Goal: Information Seeking & Learning: Learn about a topic

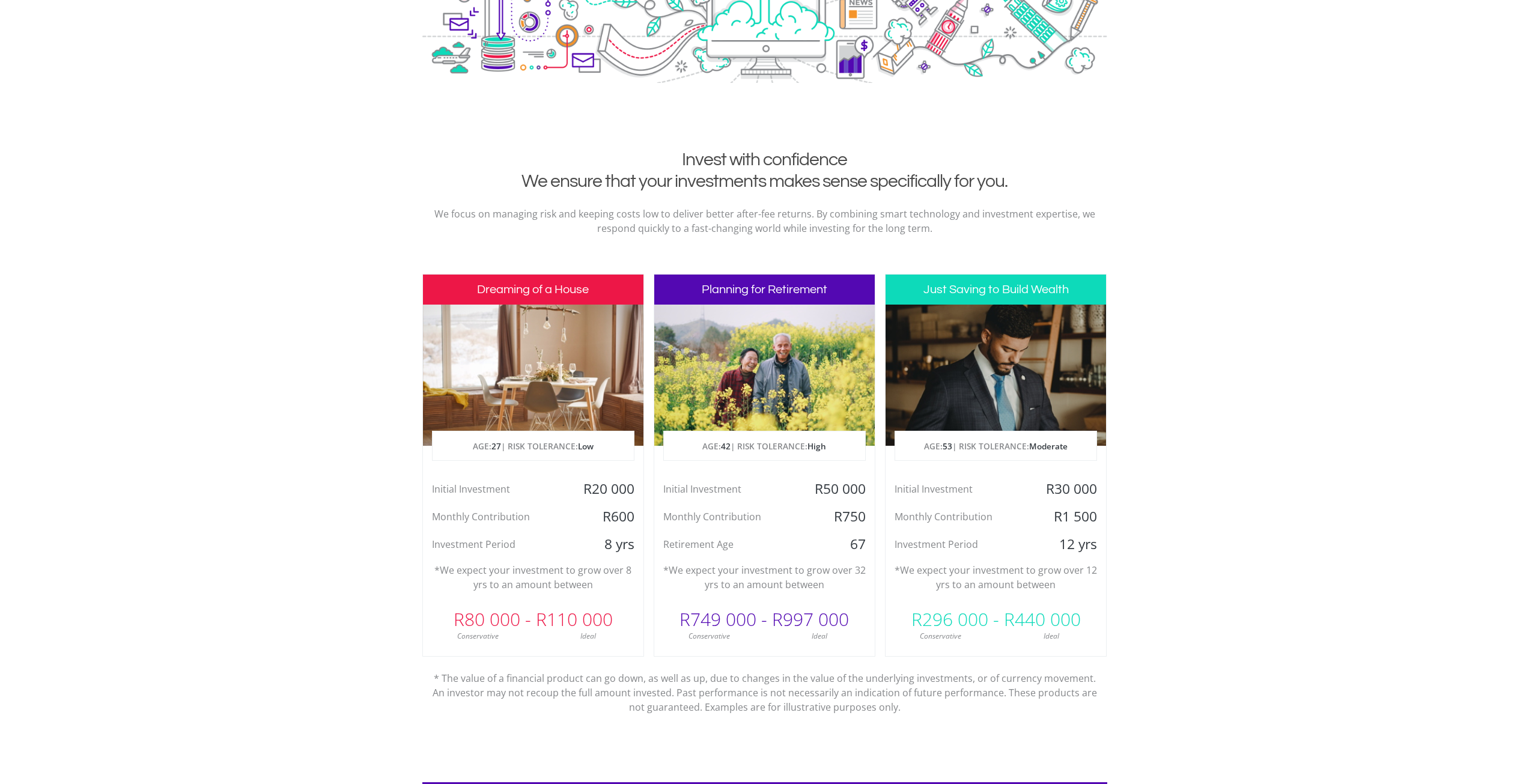
scroll to position [361, 0]
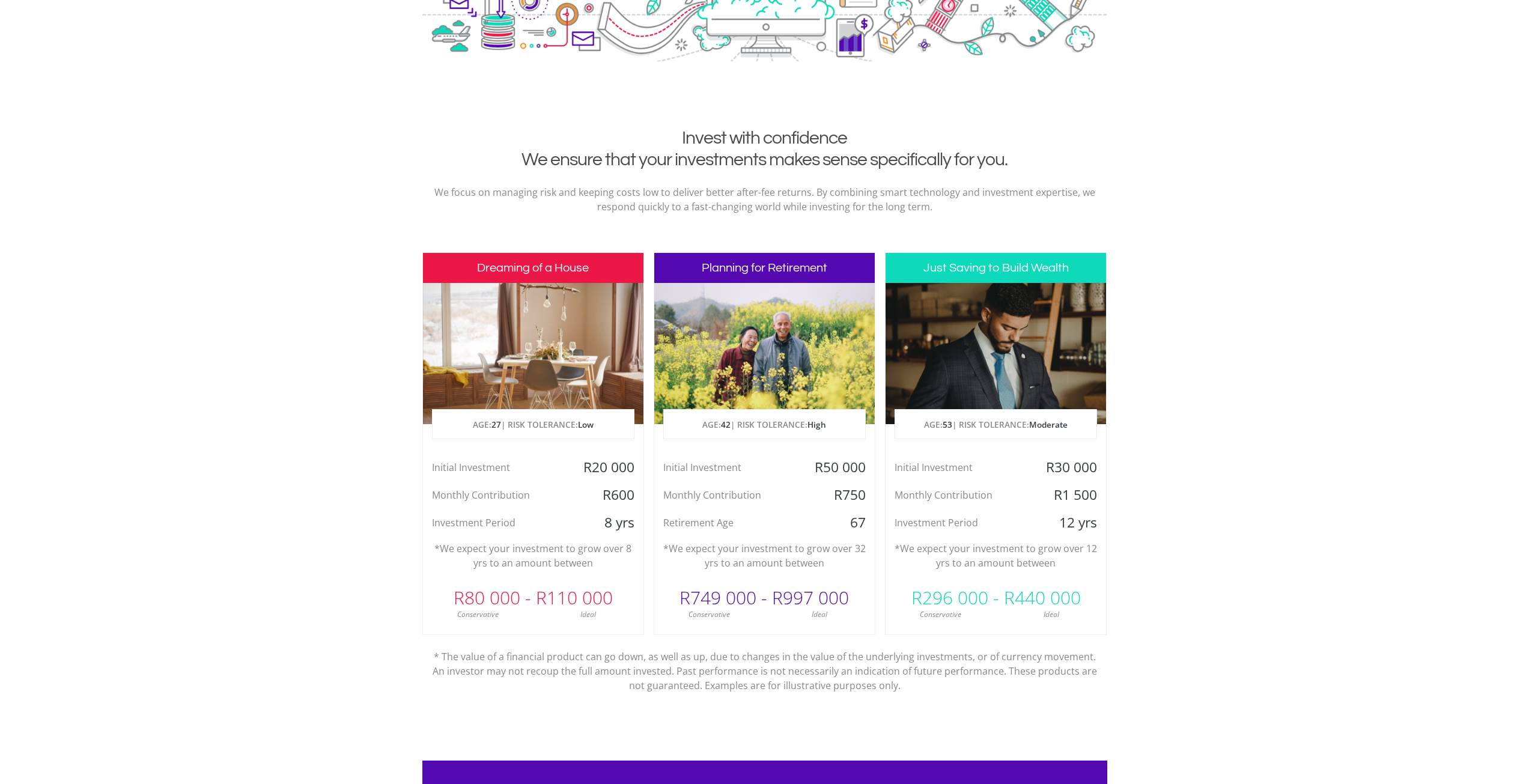
click at [1020, 369] on div at bounding box center [996, 354] width 221 height 141
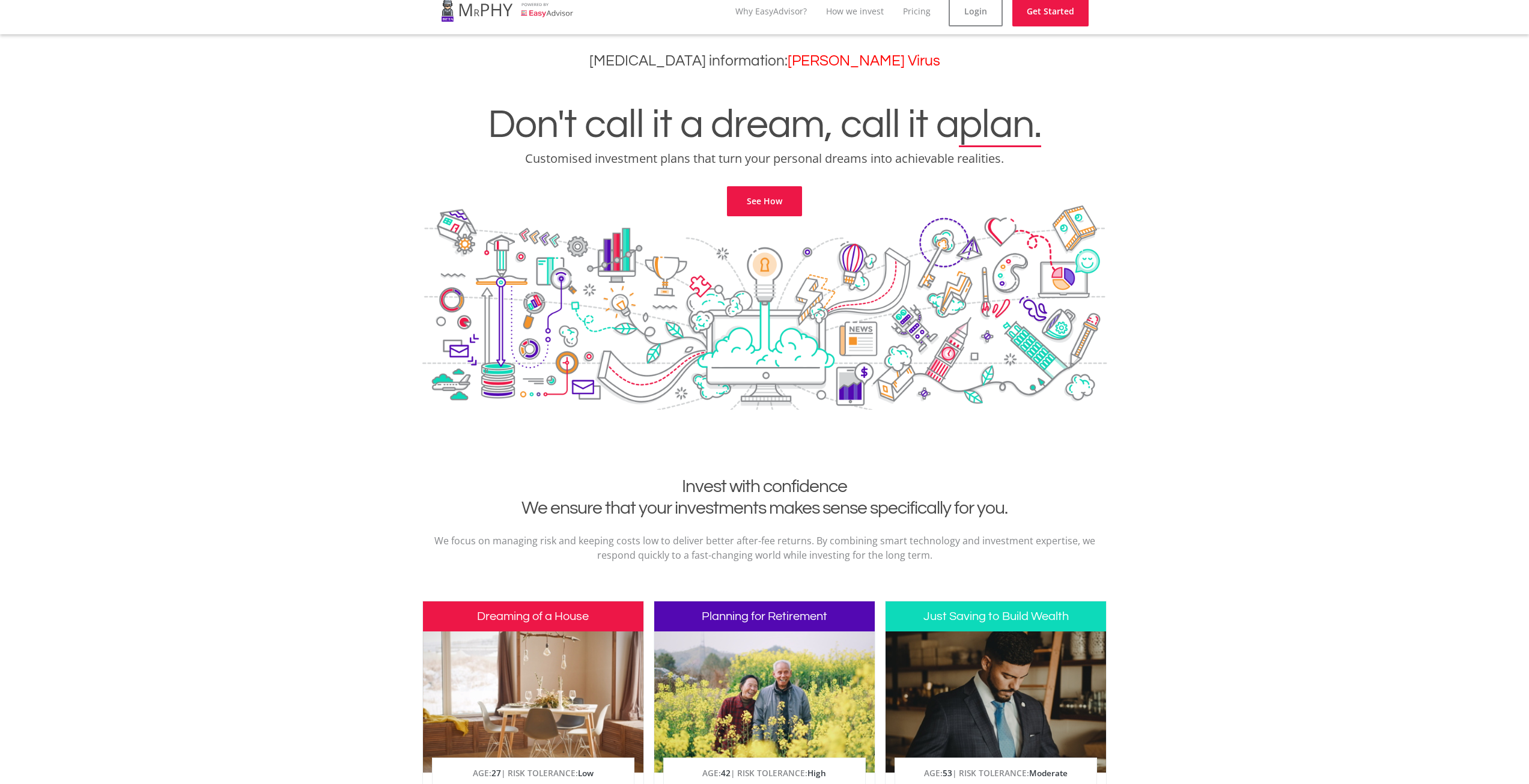
scroll to position [0, 0]
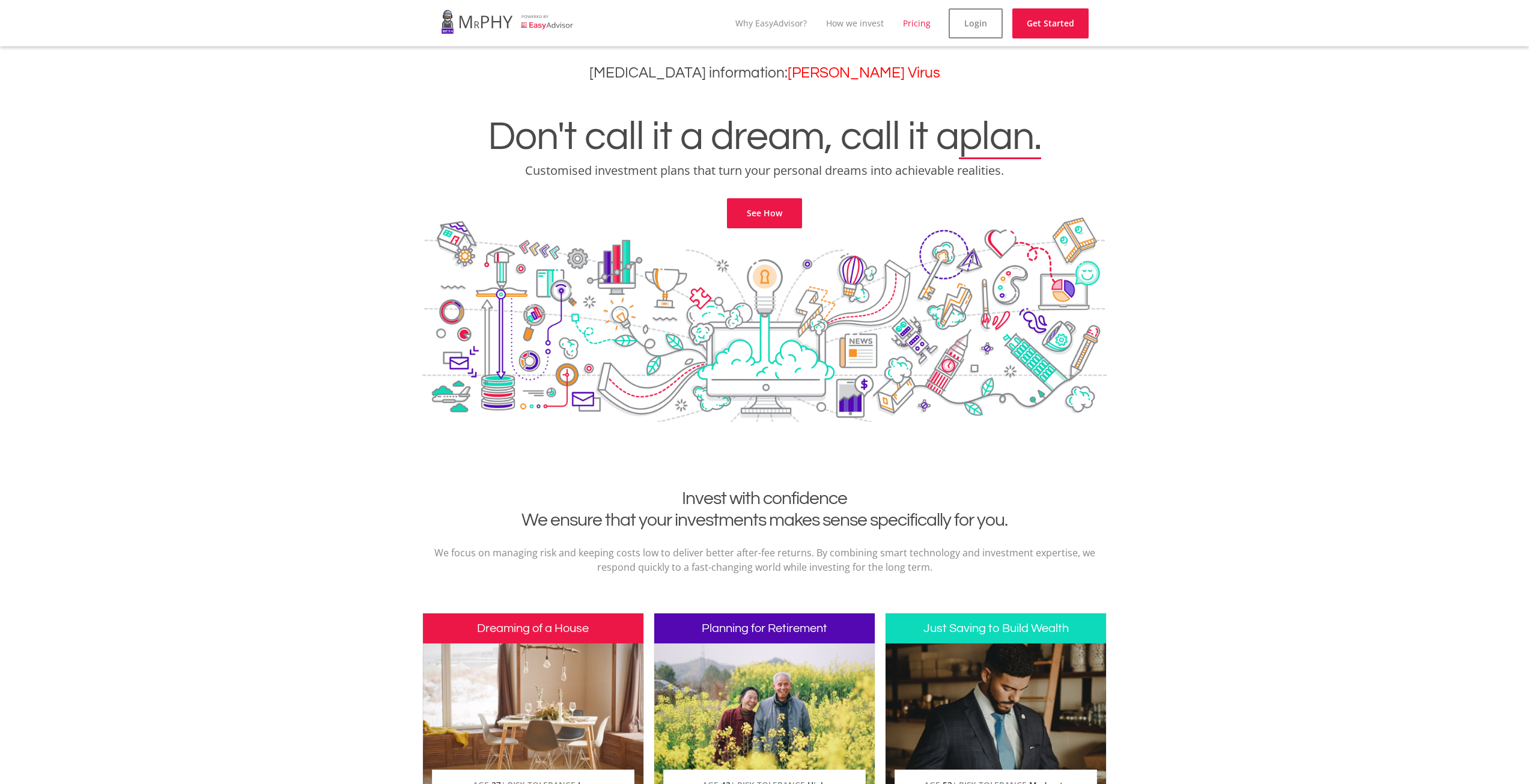
click at [914, 23] on link "Pricing" at bounding box center [916, 23] width 28 height 11
click at [878, 25] on link "How we invest" at bounding box center [855, 23] width 58 height 11
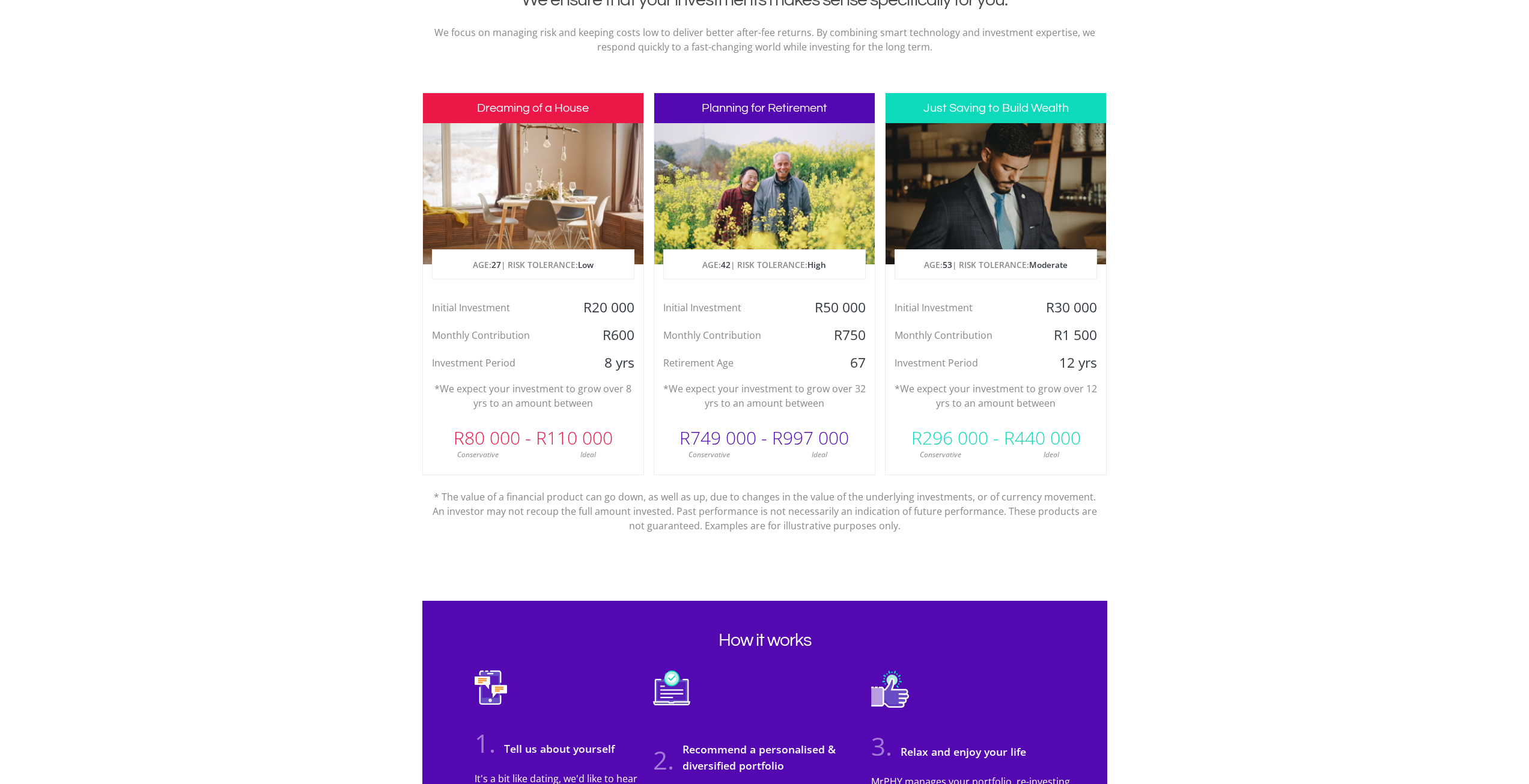
scroll to position [520, 0]
click at [831, 351] on div "Initial Investment R50 000 Monthly Contribution R750 Retirement Age 67" at bounding box center [765, 336] width 221 height 73
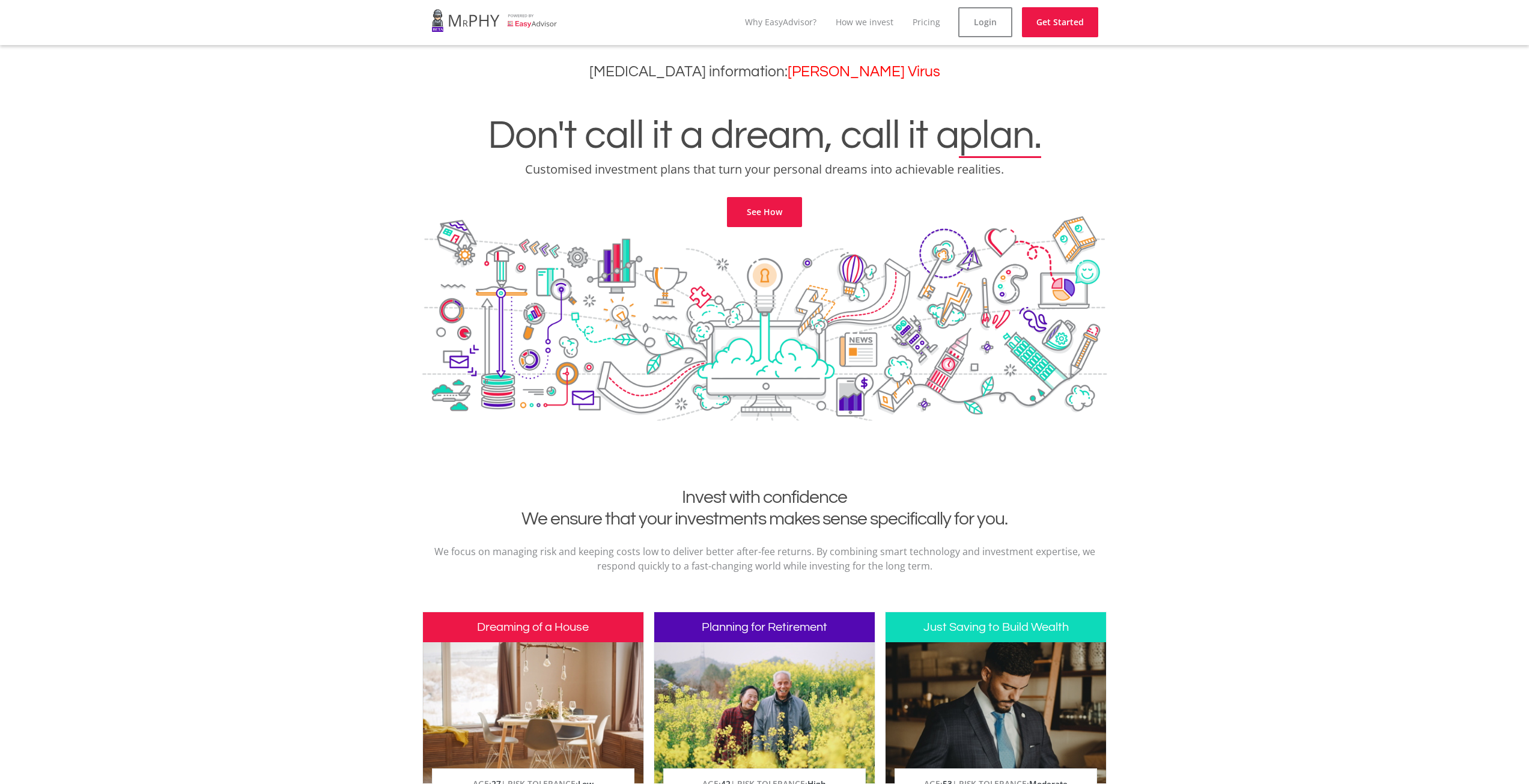
scroll to position [0, 0]
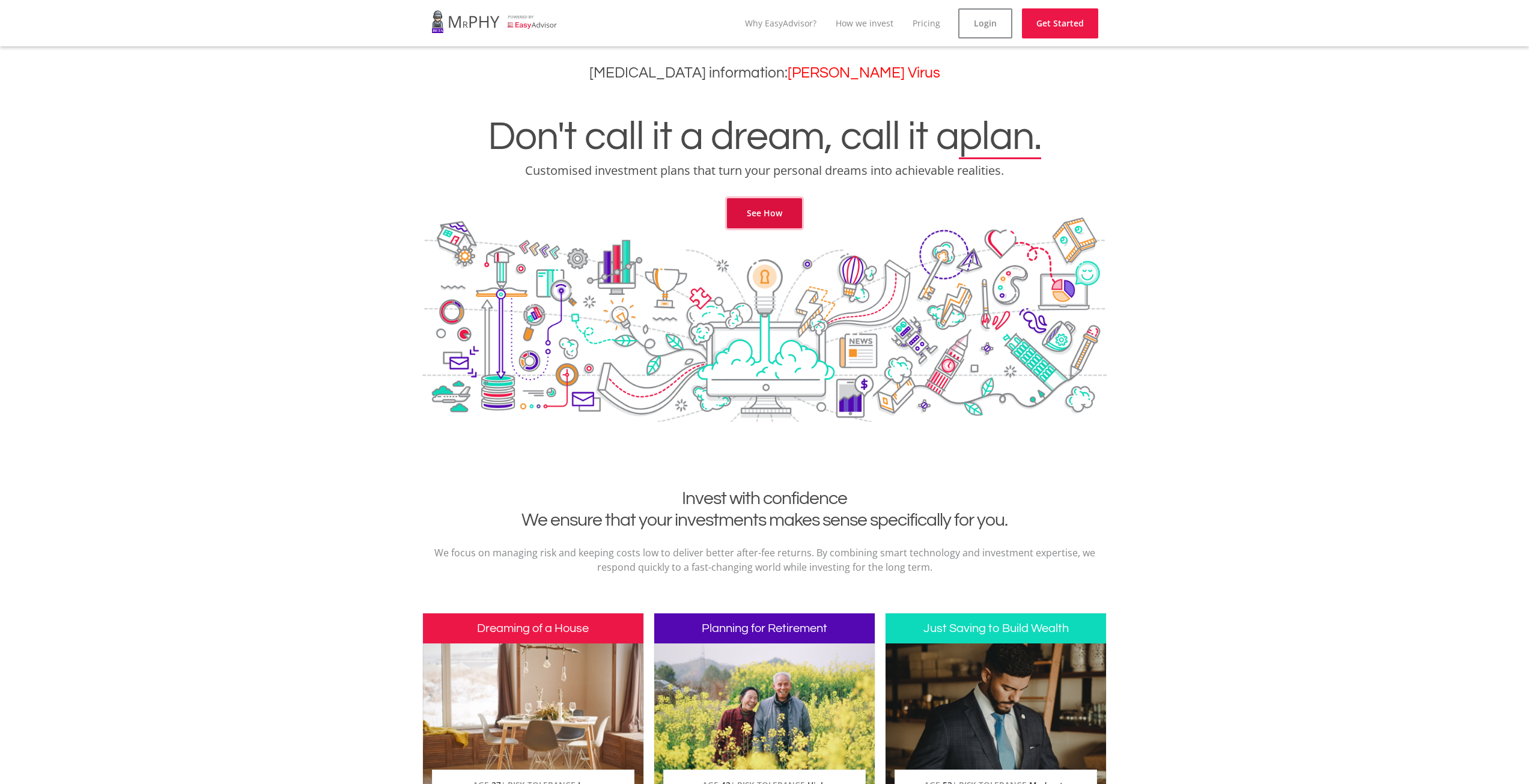
click at [774, 214] on link "See How" at bounding box center [765, 213] width 75 height 30
click at [788, 24] on link "Why EasyAdvisor?" at bounding box center [781, 23] width 72 height 11
click at [461, 29] on link at bounding box center [494, 21] width 126 height 33
click at [554, 21] on link at bounding box center [507, 21] width 133 height 33
